Goal: Task Accomplishment & Management: Use online tool/utility

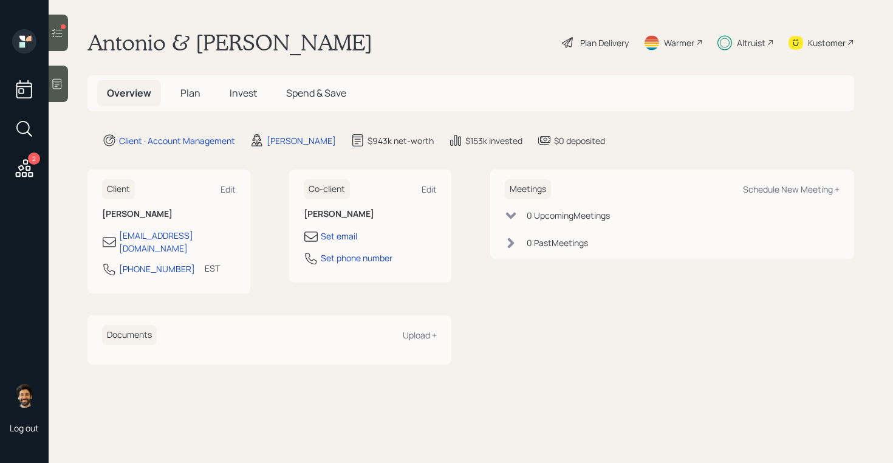
click at [239, 87] on span "Invest" at bounding box center [243, 92] width 27 height 13
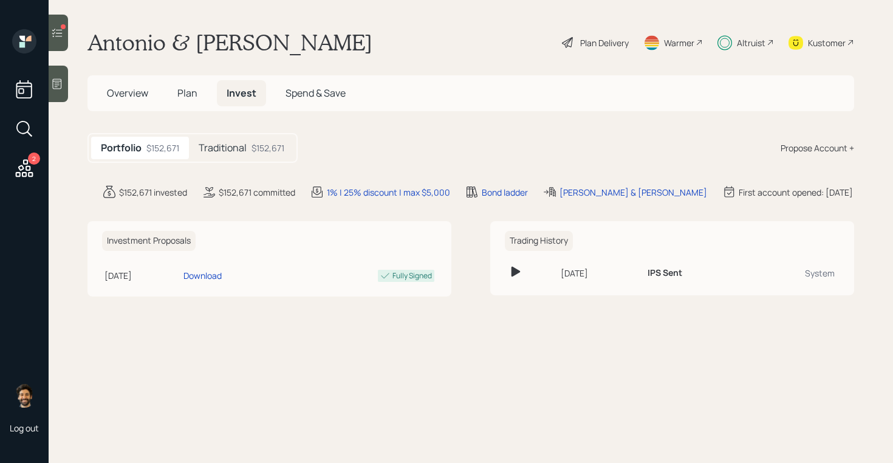
click at [234, 148] on h5 "Traditional" at bounding box center [223, 148] width 48 height 12
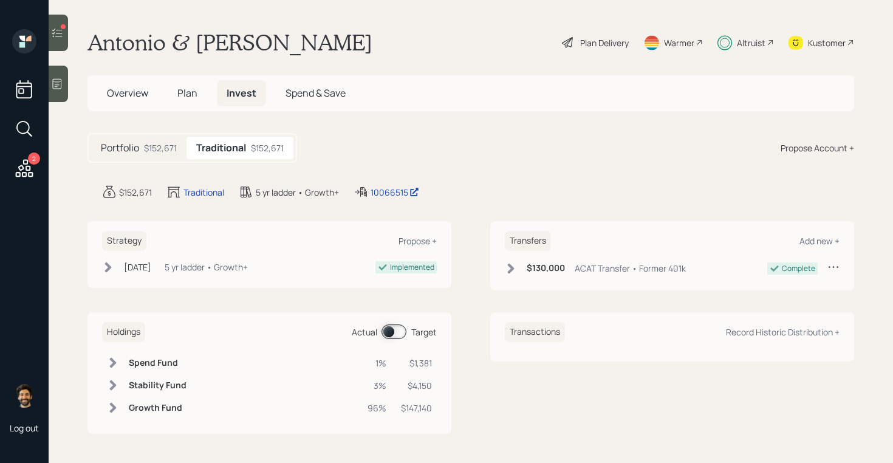
click at [392, 327] on span at bounding box center [393, 331] width 25 height 15
click at [19, 176] on icon at bounding box center [25, 168] width 18 height 18
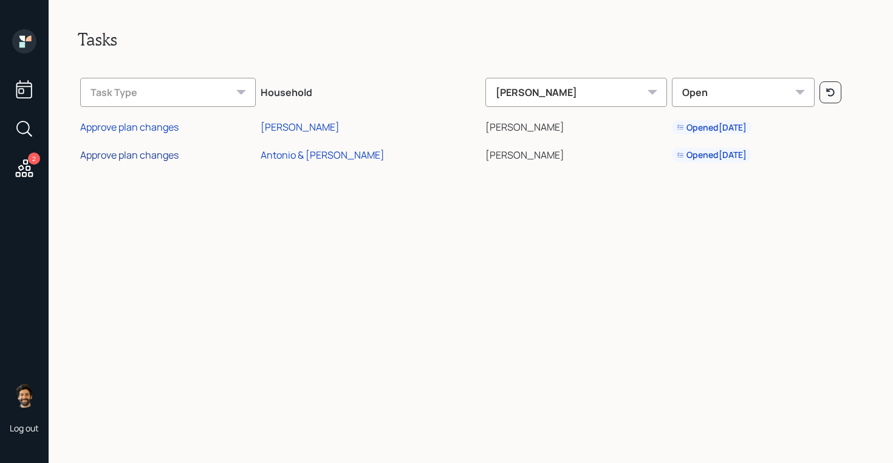
click at [141, 152] on div "Approve plan changes" at bounding box center [129, 154] width 98 height 13
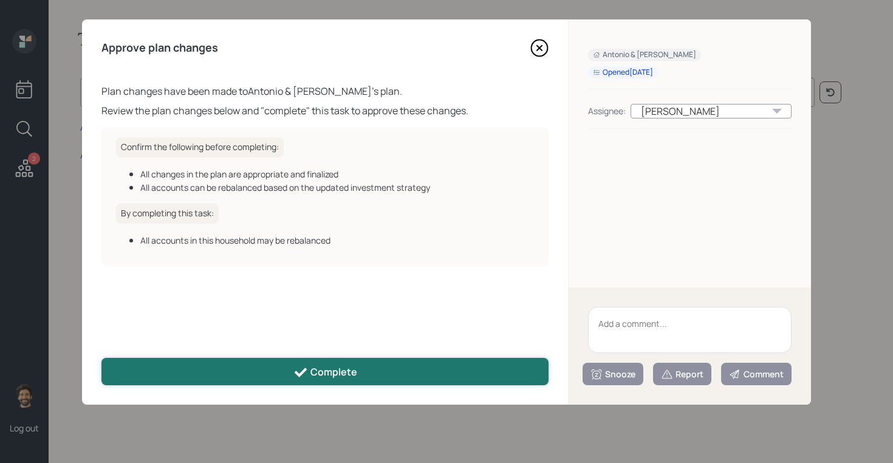
click at [242, 363] on button "Complete" at bounding box center [324, 371] width 447 height 27
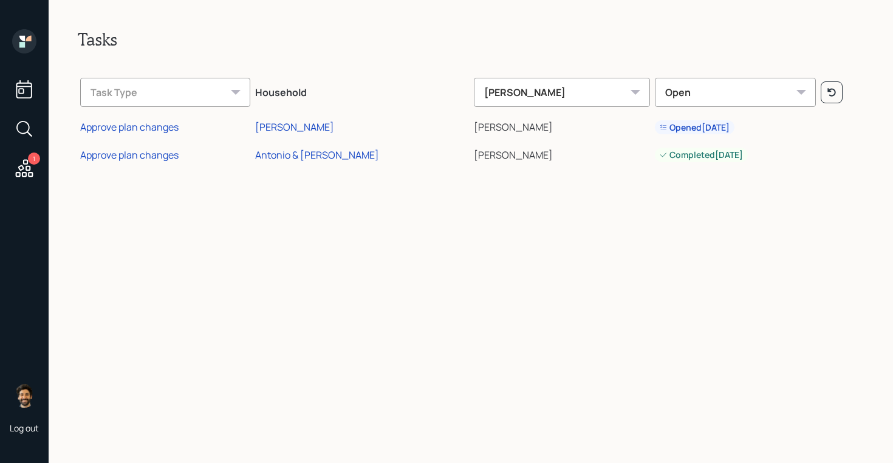
click at [80, 210] on div "Tasks Task Type Household [PERSON_NAME] Open Approve plan changes [PERSON_NAME]…" at bounding box center [471, 231] width 844 height 463
click at [296, 131] on div "[PERSON_NAME]" at bounding box center [294, 126] width 79 height 13
